Goal: Information Seeking & Learning: Understand process/instructions

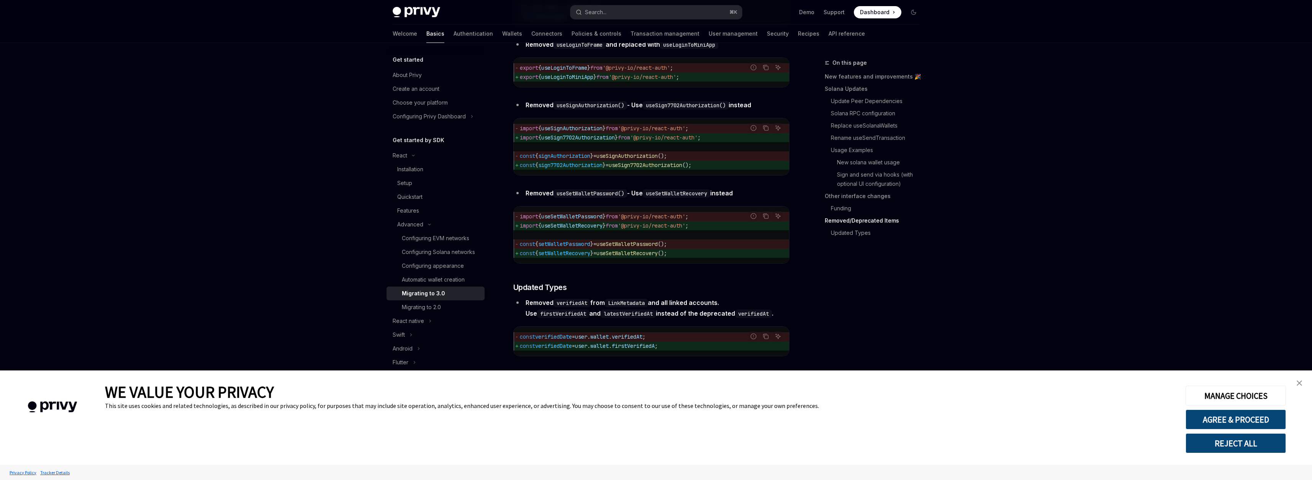
scroll to position [3809, 0]
drag, startPoint x: 506, startPoint y: 225, endPoint x: 674, endPoint y: 227, distance: 168.2
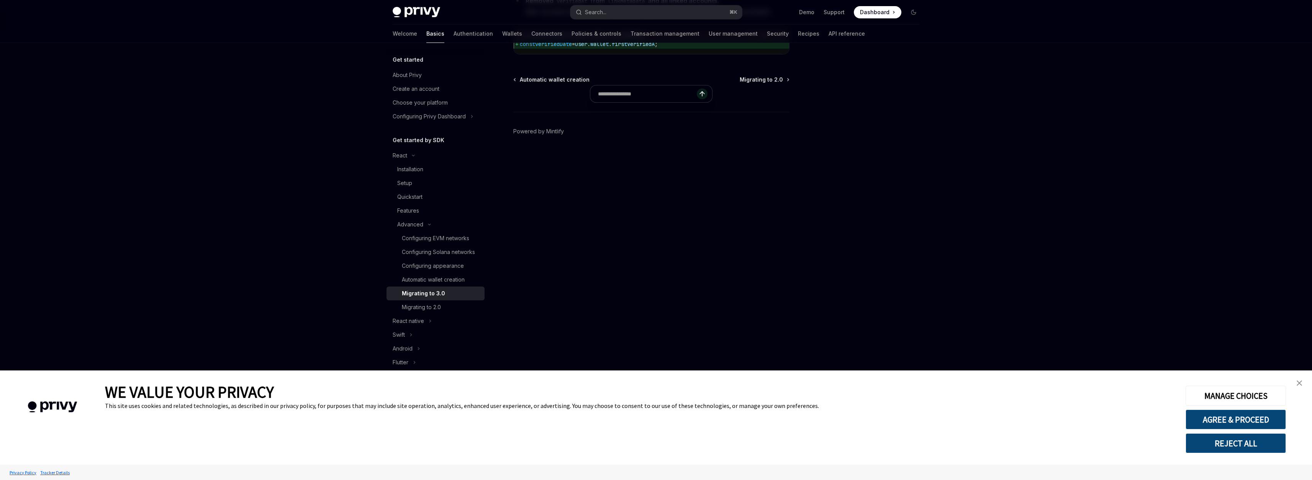
copy span "ethereum: { createOnLogin: 'all-users' }"
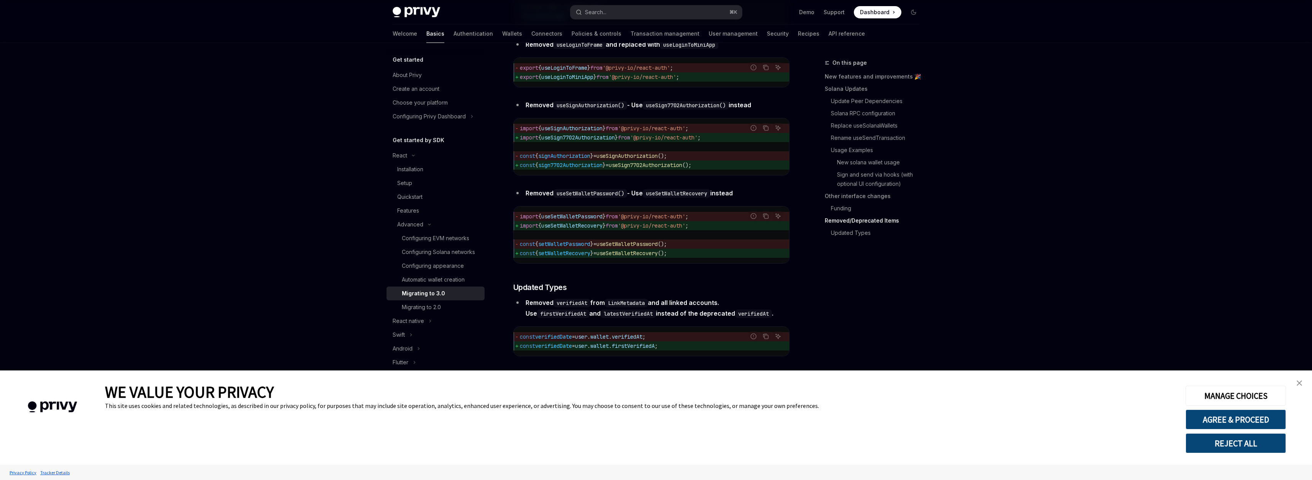
drag, startPoint x: 513, startPoint y: 223, endPoint x: 661, endPoint y: 225, distance: 147.9
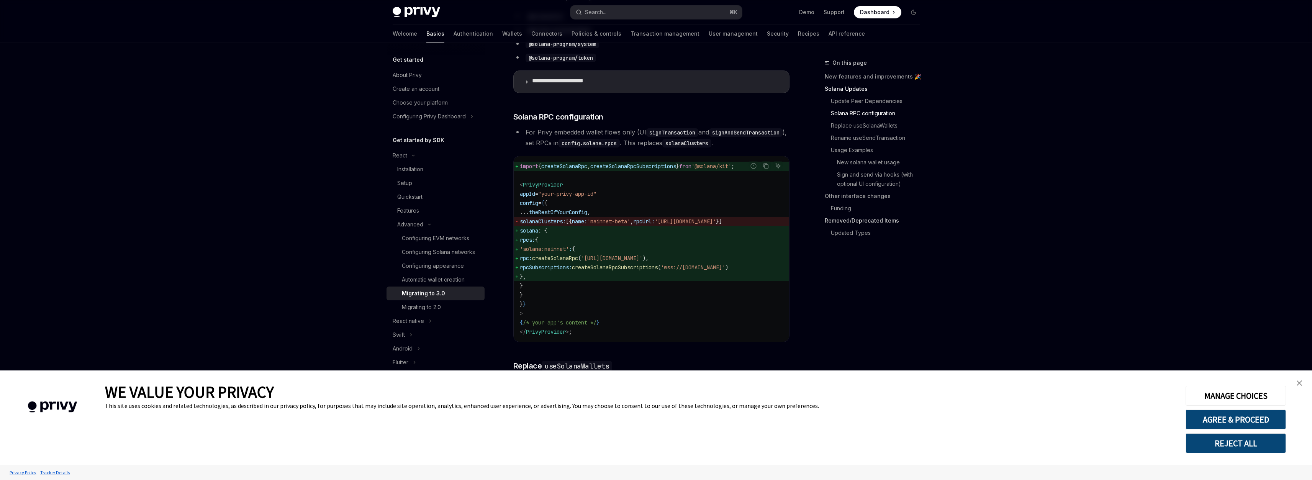
scroll to position [169, 0]
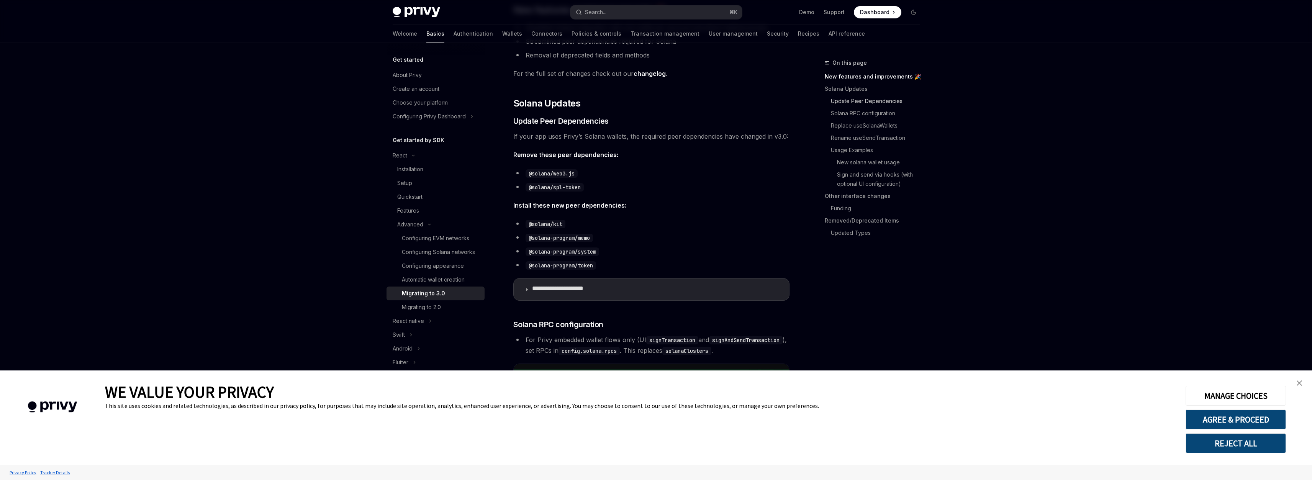
click at [917, 107] on link "Update Peer Dependencies" at bounding box center [875, 101] width 101 height 12
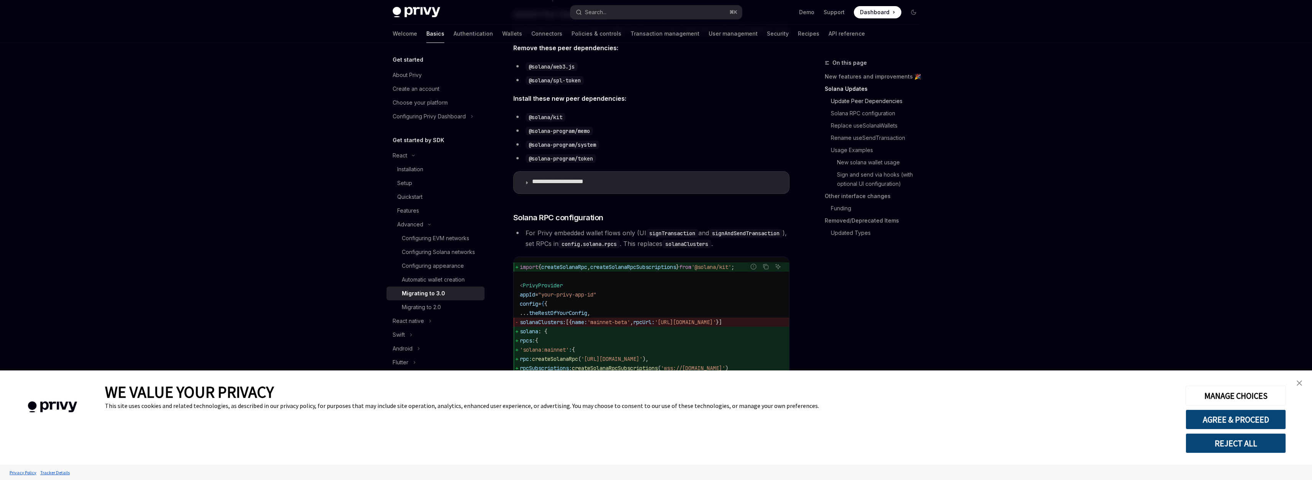
scroll to position [282, 0]
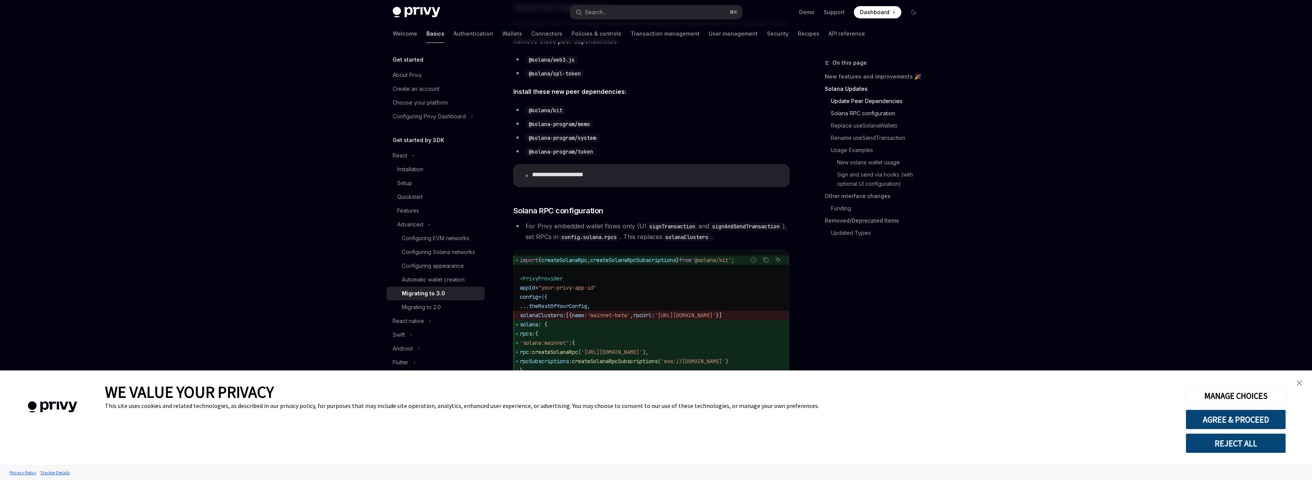
click at [887, 120] on link "Solana RPC configuration" at bounding box center [875, 113] width 101 height 12
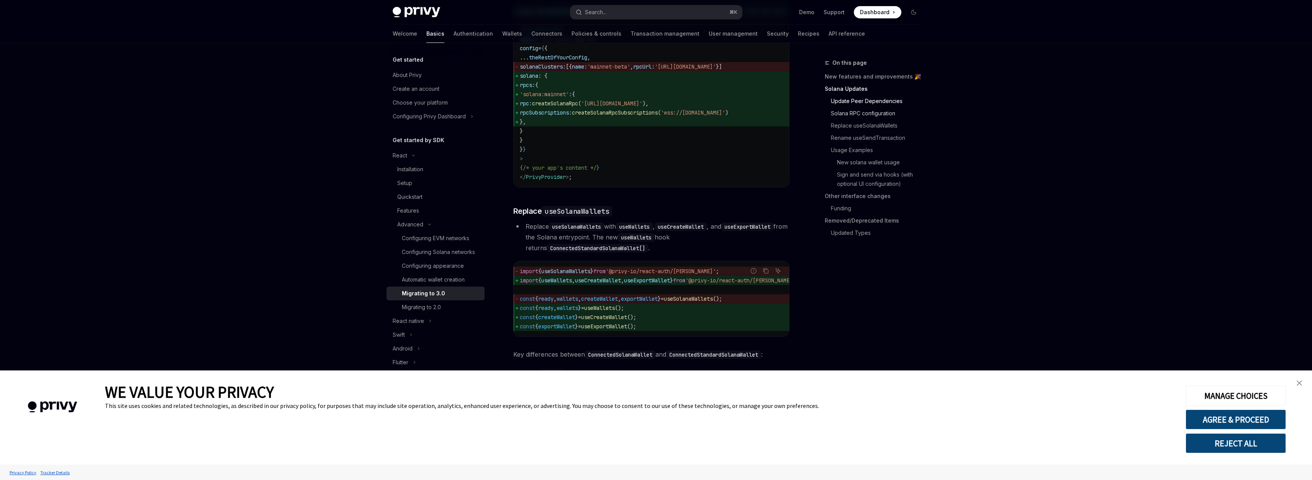
scroll to position [534, 0]
click at [894, 132] on link "Replace useSolanaWallets" at bounding box center [875, 126] width 101 height 12
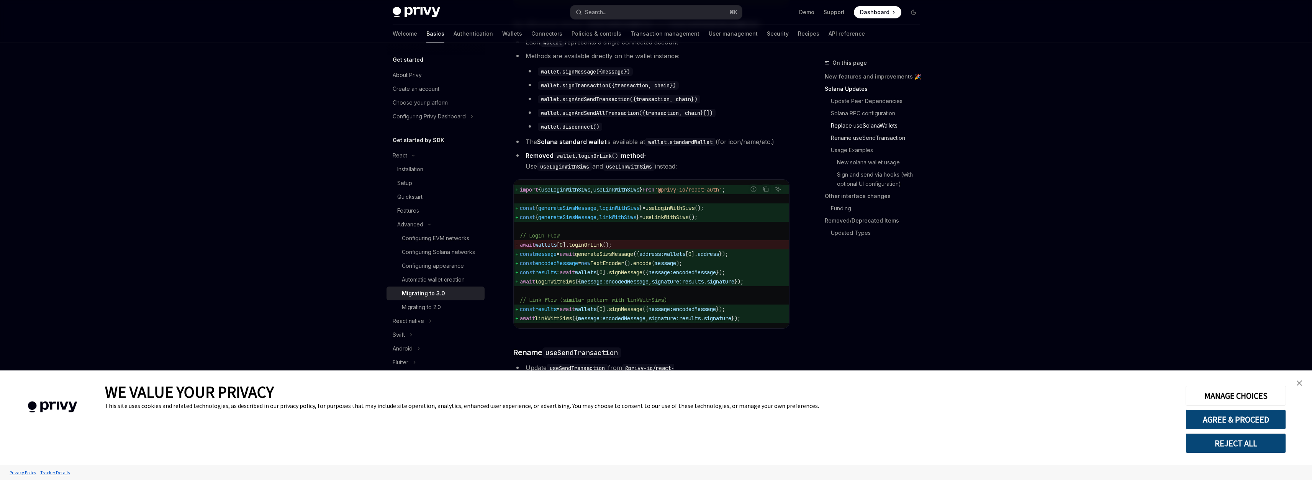
click at [895, 144] on link "Rename useSendTransaction" at bounding box center [875, 138] width 101 height 12
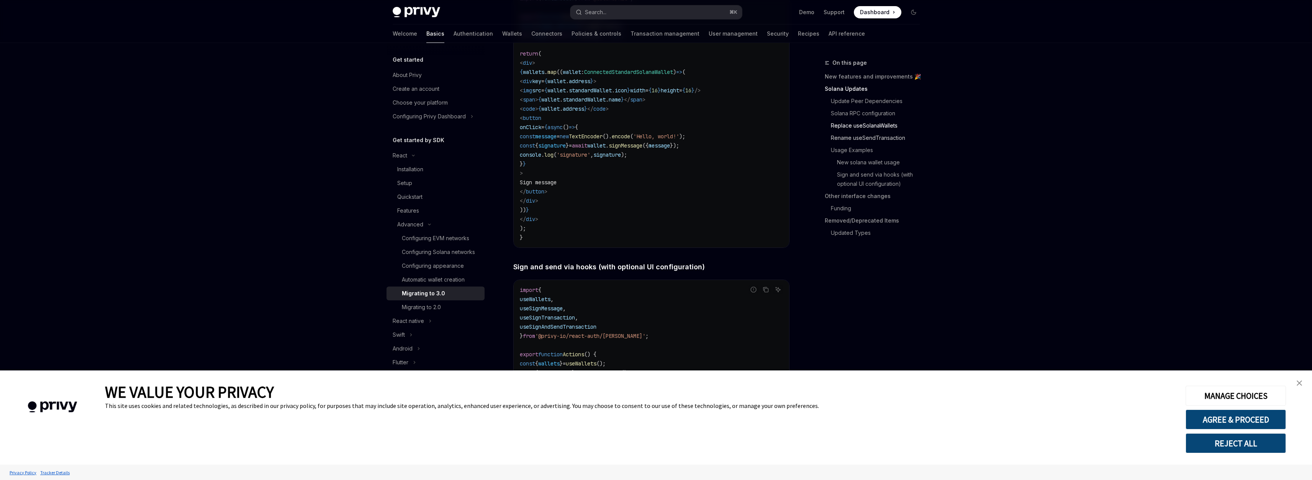
scroll to position [1458, 0]
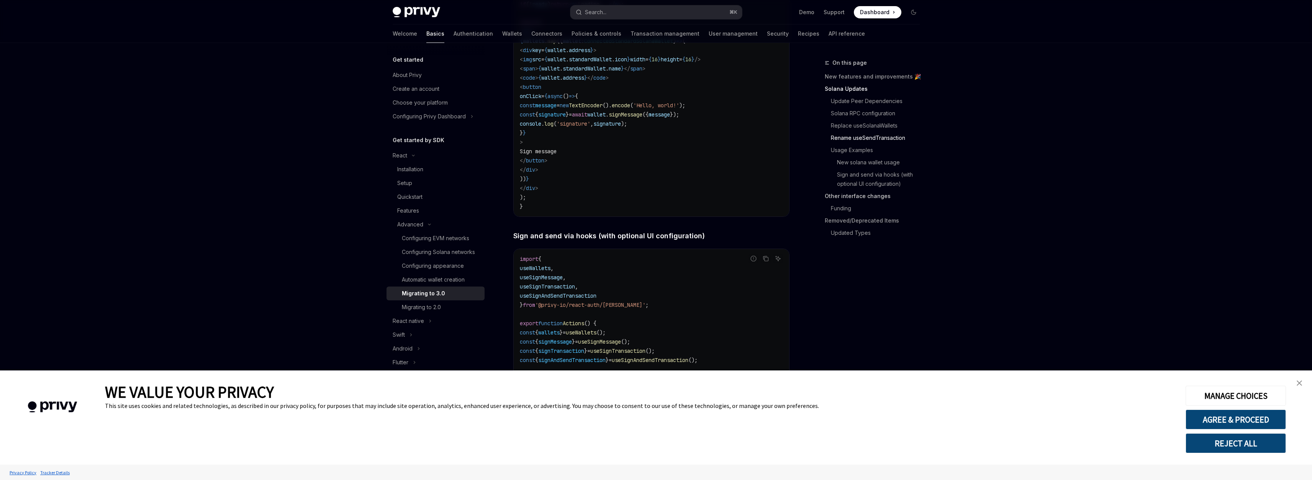
click at [900, 202] on link "Other interface changes" at bounding box center [875, 196] width 101 height 12
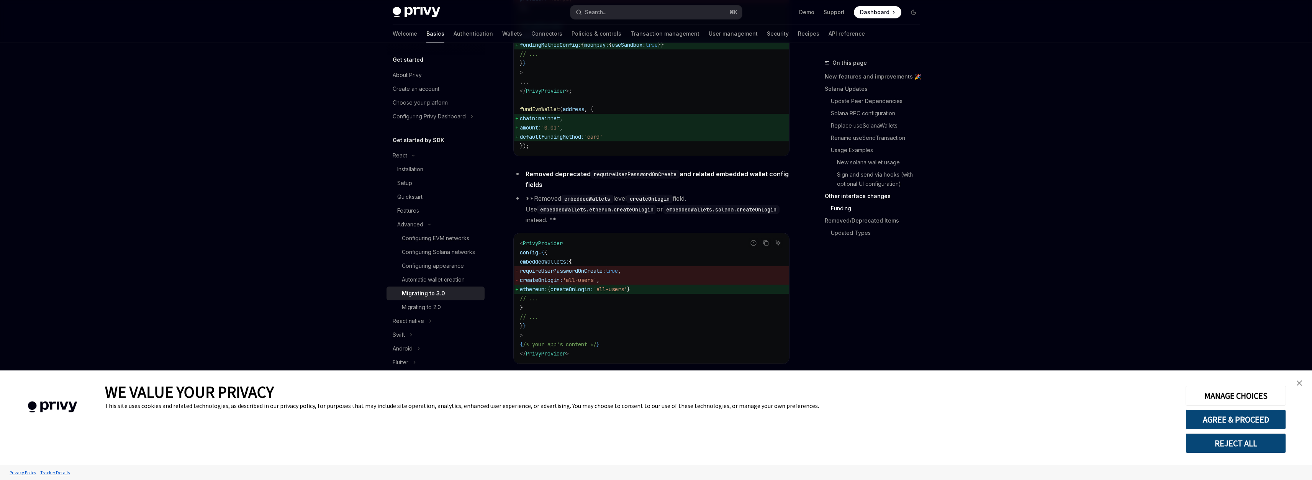
scroll to position [2919, 0]
click at [888, 215] on link "Funding" at bounding box center [875, 208] width 101 height 12
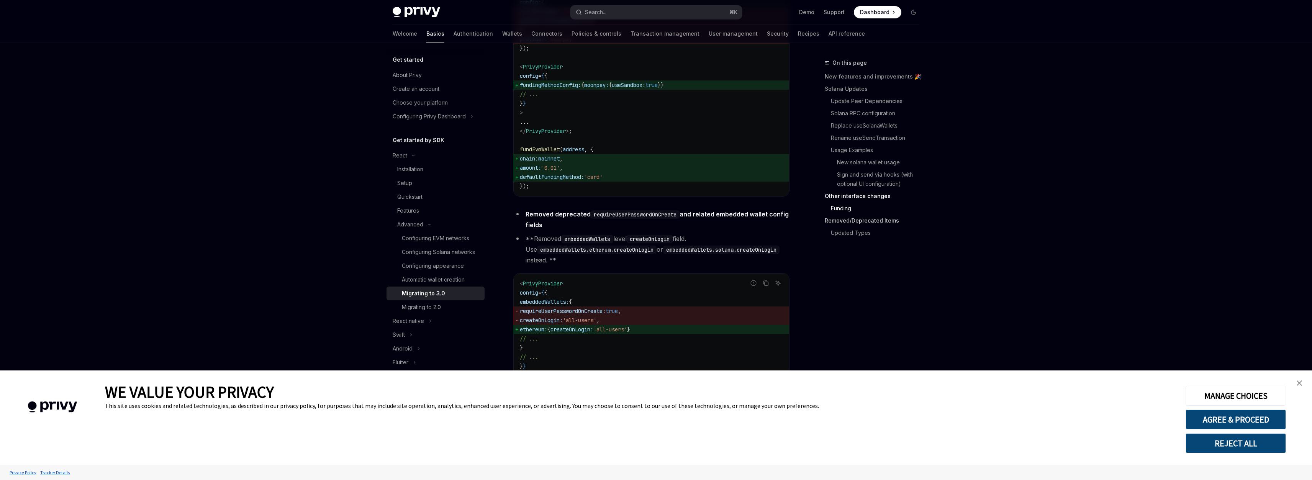
click at [884, 227] on link "Removed/Deprecated Items" at bounding box center [875, 221] width 101 height 12
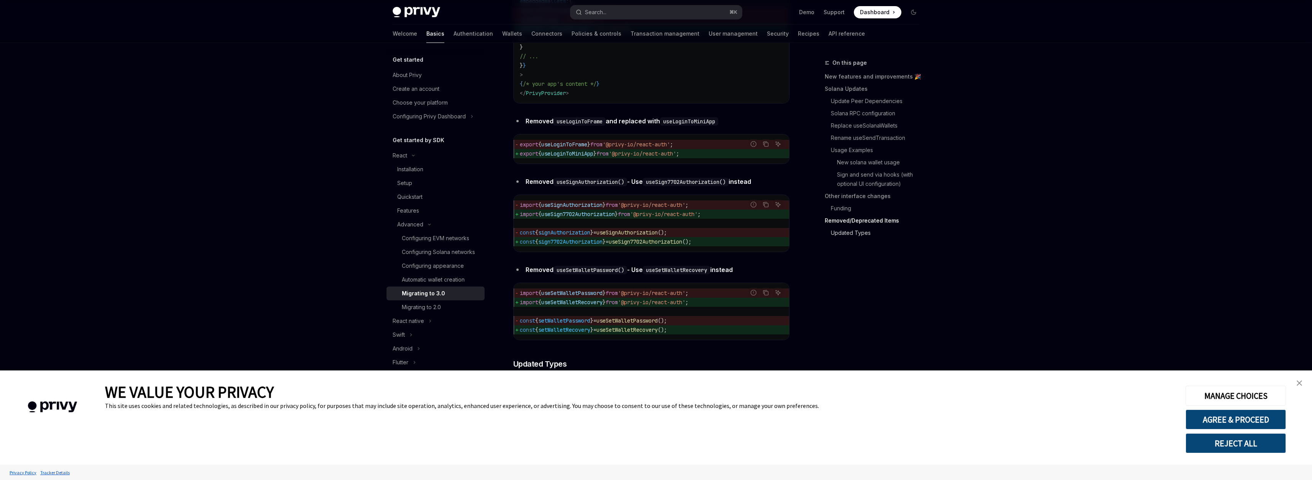
click at [885, 239] on link "Updated Types" at bounding box center [875, 233] width 101 height 12
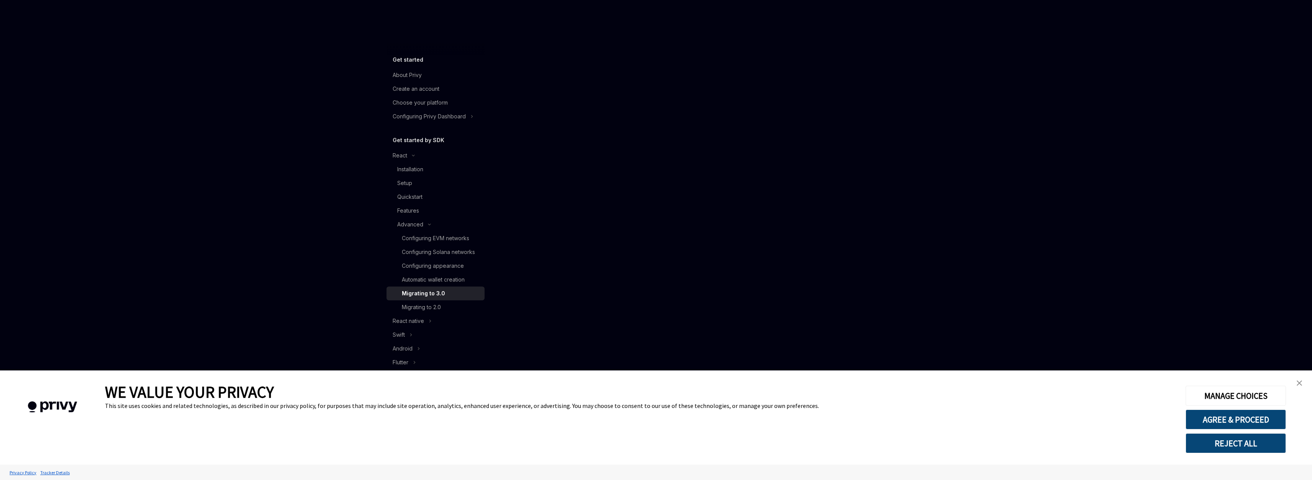
scroll to position [4211, 0]
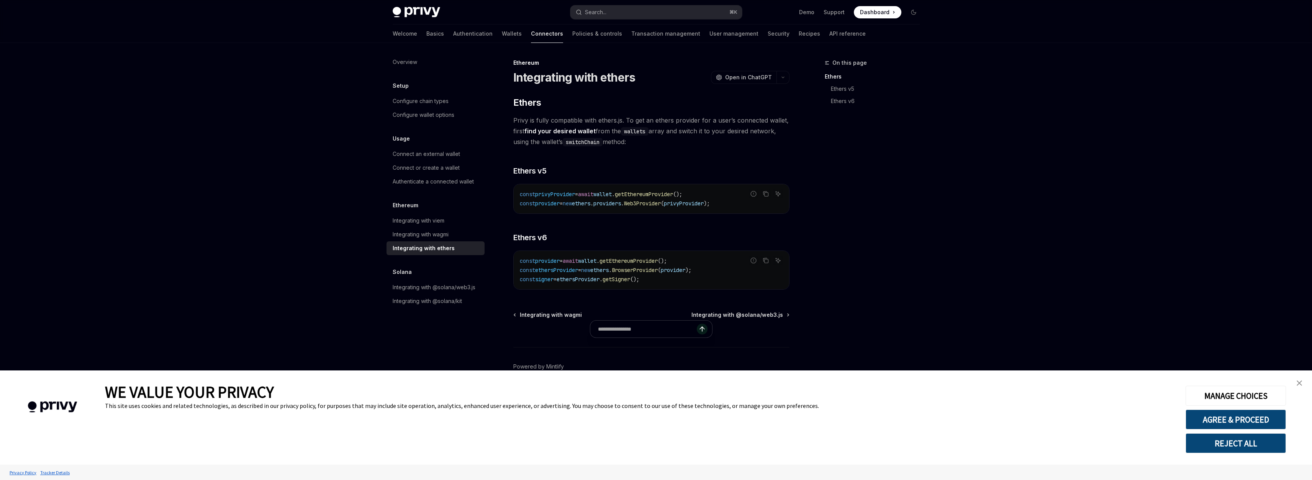
type textarea "*"
